Goal: Navigation & Orientation: Understand site structure

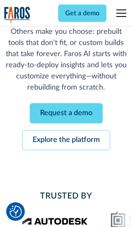
click at [66, 113] on link "Request a demo" at bounding box center [66, 113] width 73 height 20
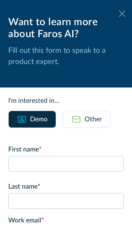
click at [122, 14] on icon at bounding box center [122, 13] width 7 height 6
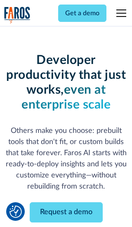
scroll to position [126, 0]
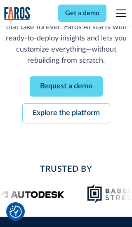
click at [66, 113] on link "Explore the platform" at bounding box center [66, 113] width 88 height 20
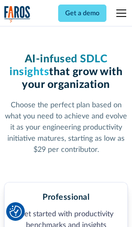
scroll to position [1276, 0]
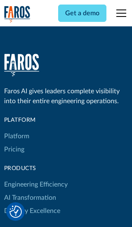
click at [16, 129] on link "Platform" at bounding box center [16, 135] width 25 height 13
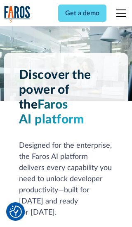
scroll to position [6451, 0]
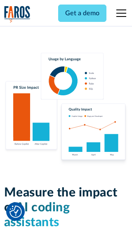
scroll to position [5091, 0]
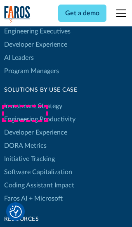
click at [25, 139] on link "DORA Metrics" at bounding box center [25, 145] width 42 height 13
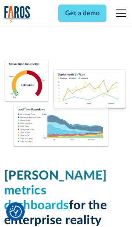
scroll to position [3606, 0]
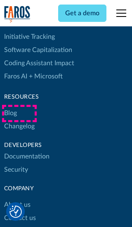
scroll to position [3702, 0]
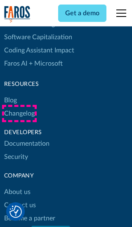
click at [19, 113] on link "Changelog" at bounding box center [19, 113] width 30 height 13
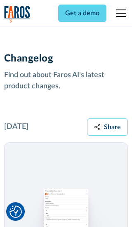
scroll to position [9948, 0]
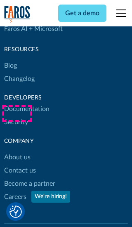
click at [17, 150] on link "About us" at bounding box center [17, 156] width 26 height 13
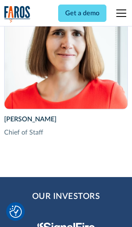
scroll to position [2840, 0]
